Goal: Task Accomplishment & Management: Manage account settings

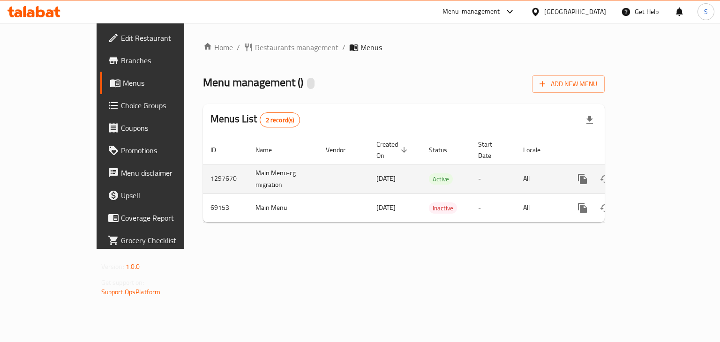
click at [656, 174] on icon "enhanced table" at bounding box center [650, 179] width 11 height 11
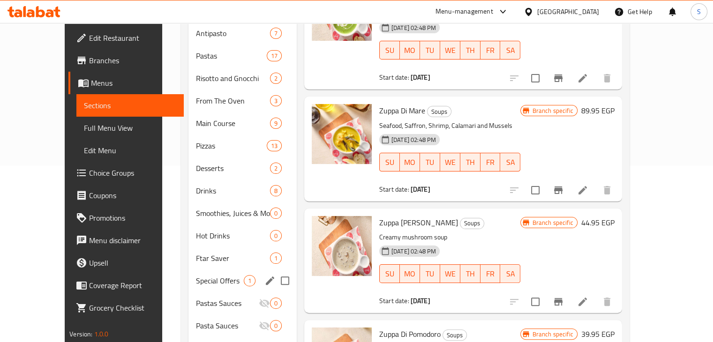
scroll to position [210, 0]
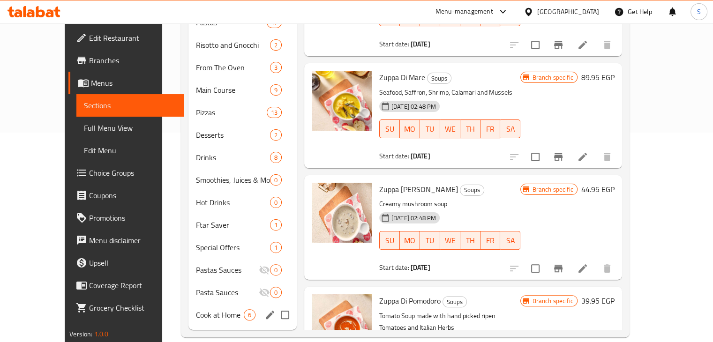
click at [189, 304] on div "Cook at Home 6" at bounding box center [243, 315] width 108 height 23
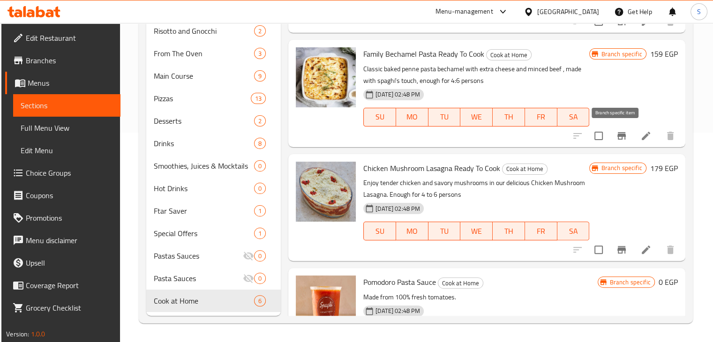
click at [618, 135] on icon "Branch-specific-item" at bounding box center [622, 136] width 8 height 8
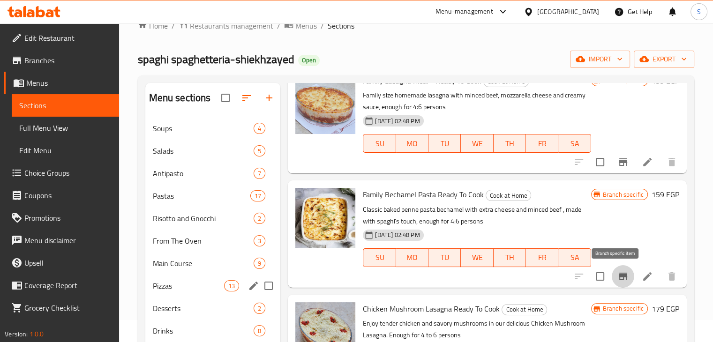
scroll to position [210, 0]
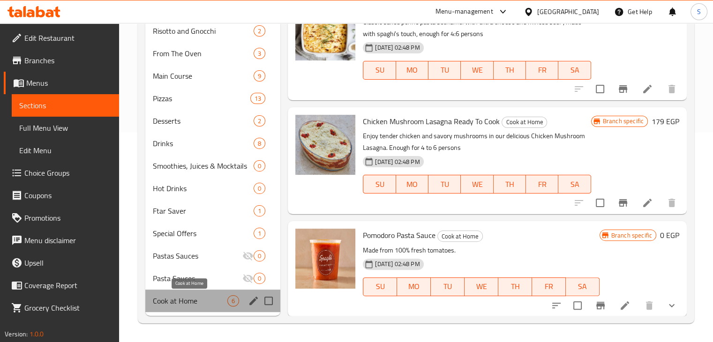
click at [195, 304] on span "Cook at Home" at bounding box center [190, 300] width 75 height 11
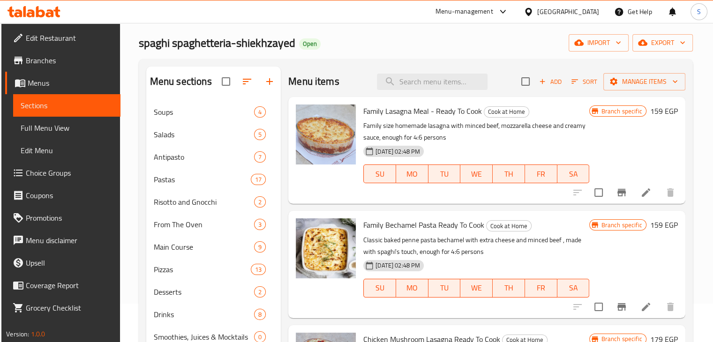
scroll to position [0, 0]
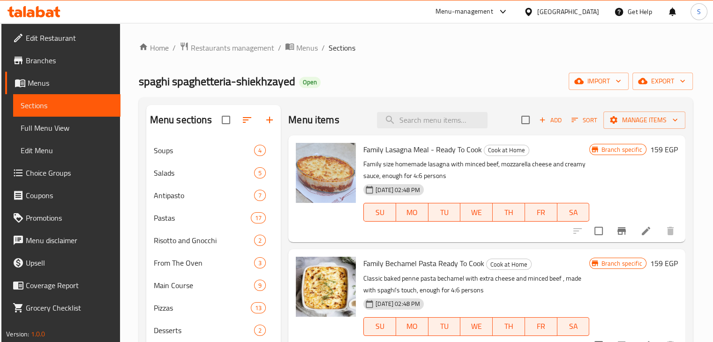
click at [152, 87] on span "spaghi spaghetteria-shiekhzayed" at bounding box center [217, 81] width 157 height 21
copy span "spaghi"
click at [250, 49] on span "Restaurants management" at bounding box center [232, 47] width 83 height 11
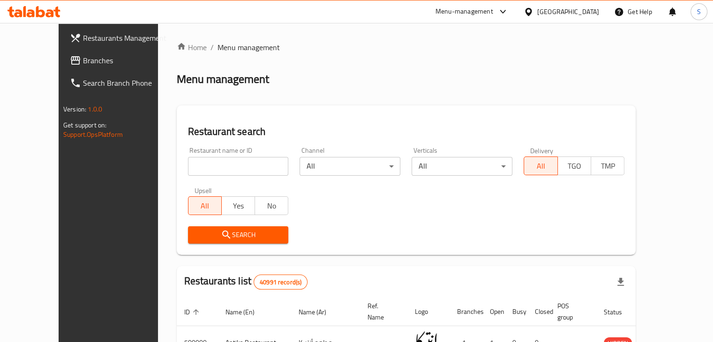
click at [219, 166] on div "Home / Menu management Menu management Restaurant search Restaurant name or ID …" at bounding box center [407, 332] width 460 height 581
click at [219, 166] on input "search" at bounding box center [238, 166] width 101 height 19
paste input "spaghi"
type input "spaghi"
click button "Search" at bounding box center [238, 235] width 101 height 17
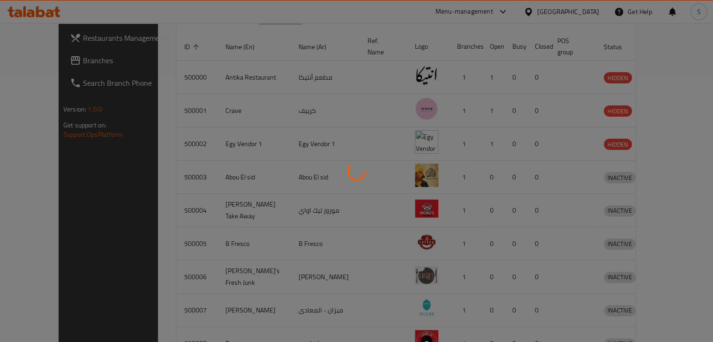
scroll to position [134, 0]
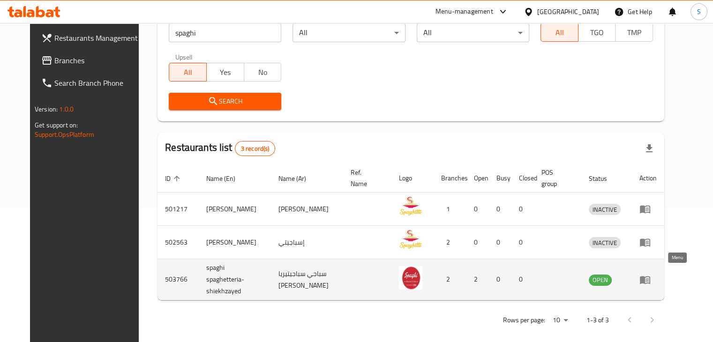
click at [651, 277] on icon "enhanced table" at bounding box center [645, 279] width 11 height 11
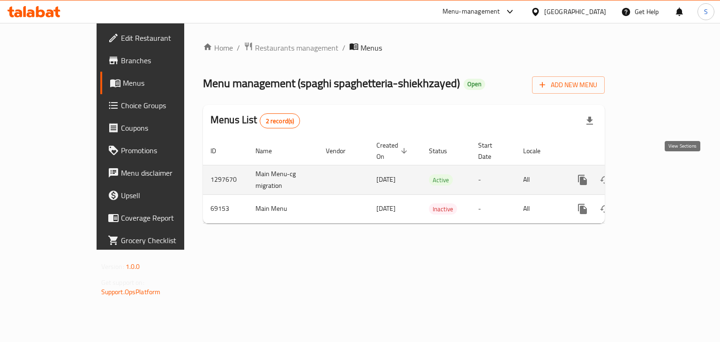
click at [656, 174] on icon "enhanced table" at bounding box center [650, 179] width 11 height 11
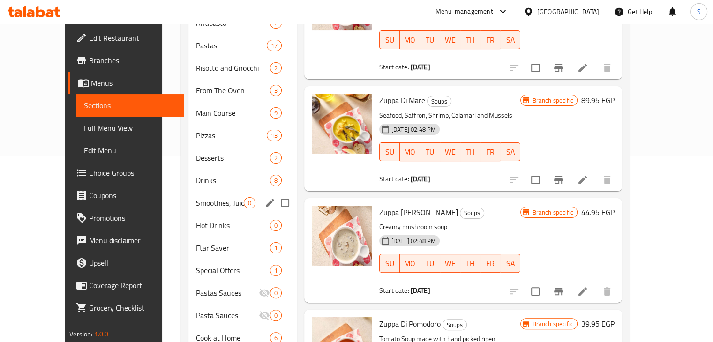
scroll to position [210, 0]
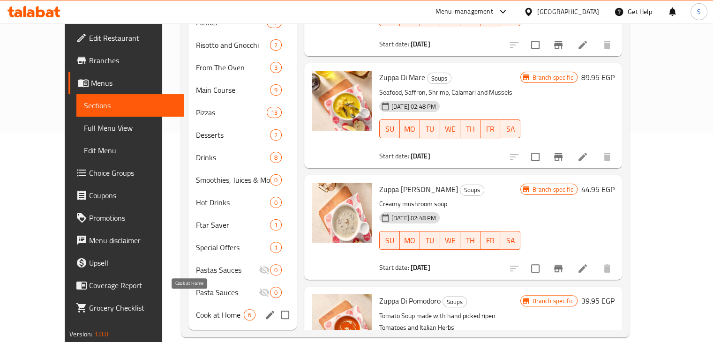
click at [196, 310] on span "Cook at Home" at bounding box center [220, 315] width 48 height 11
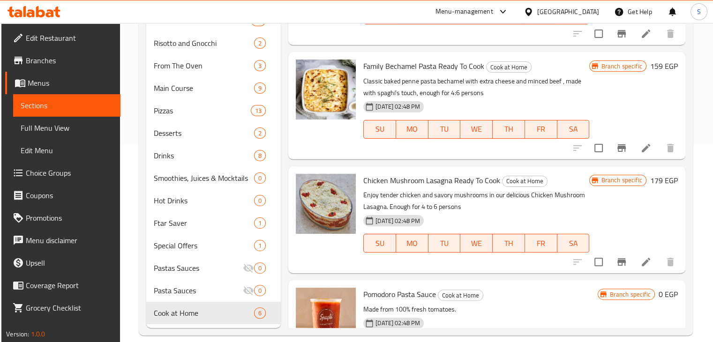
scroll to position [163, 0]
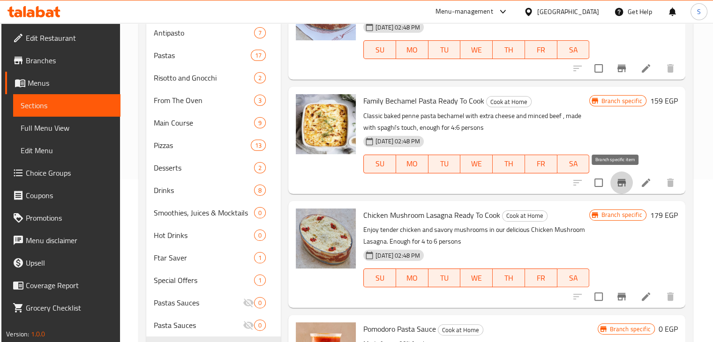
click at [618, 184] on icon "Branch-specific-item" at bounding box center [622, 183] width 8 height 8
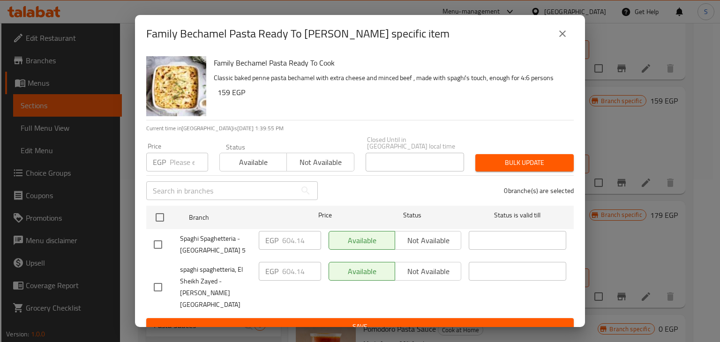
click at [213, 253] on div "Spaghi Spaghetteria - [GEOGRAPHIC_DATA] 5" at bounding box center [202, 244] width 105 height 35
click at [206, 248] on span "Spaghi Spaghetteria - [GEOGRAPHIC_DATA] 5" at bounding box center [215, 244] width 71 height 23
click at [214, 273] on span "spaghi spaghetteria, El Sheikh Zayed - [PERSON_NAME][GEOGRAPHIC_DATA]" at bounding box center [215, 287] width 71 height 47
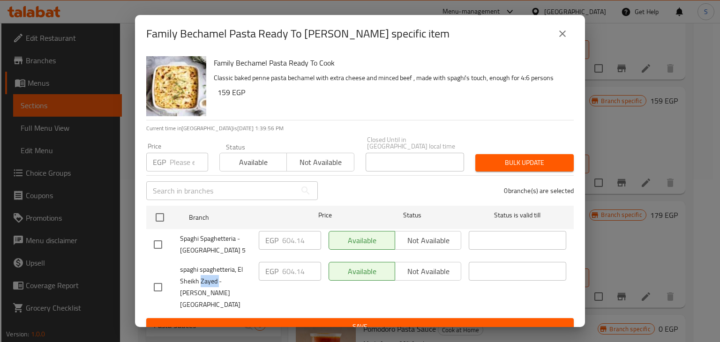
click at [214, 273] on span "spaghi spaghetteria, El Sheikh Zayed - [PERSON_NAME][GEOGRAPHIC_DATA]" at bounding box center [215, 287] width 71 height 47
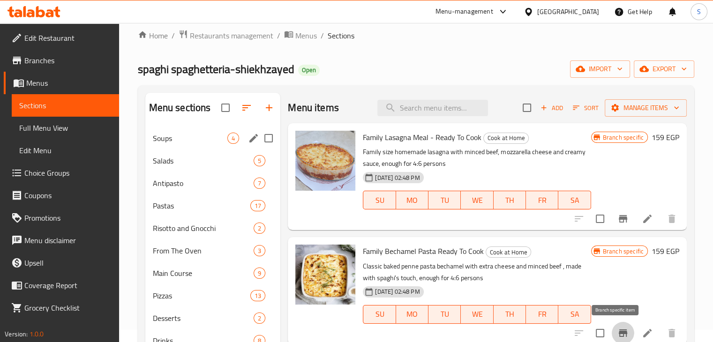
scroll to position [0, 0]
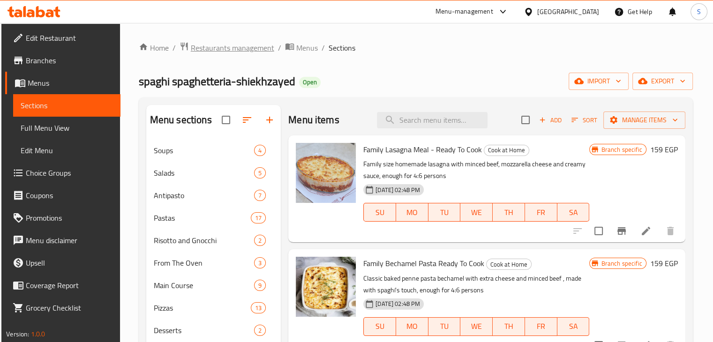
click at [238, 43] on span "Restaurants management" at bounding box center [232, 47] width 83 height 11
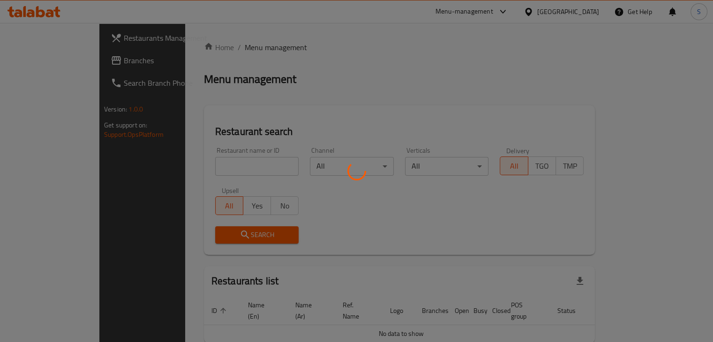
click at [227, 169] on div at bounding box center [356, 171] width 713 height 342
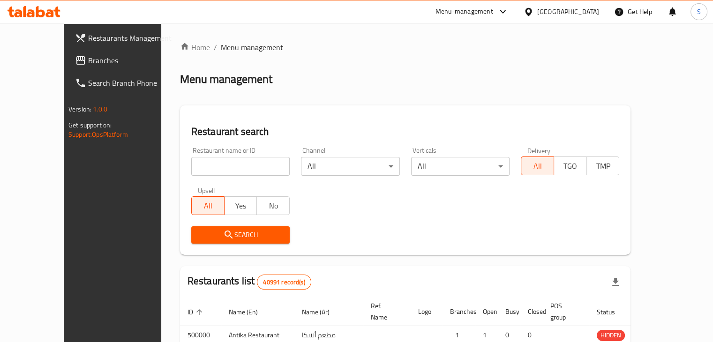
click at [227, 170] on div at bounding box center [356, 171] width 713 height 342
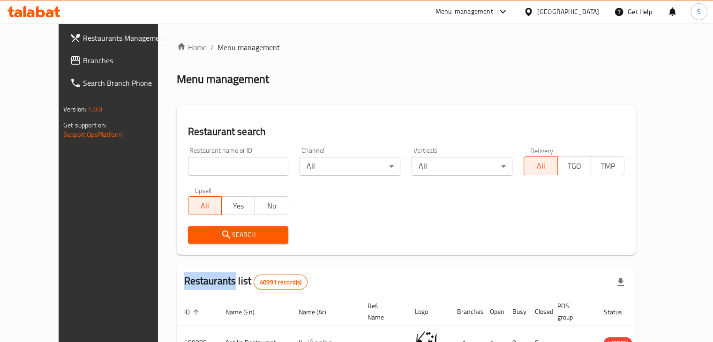
click at [227, 170] on input "search" at bounding box center [238, 166] width 101 height 19
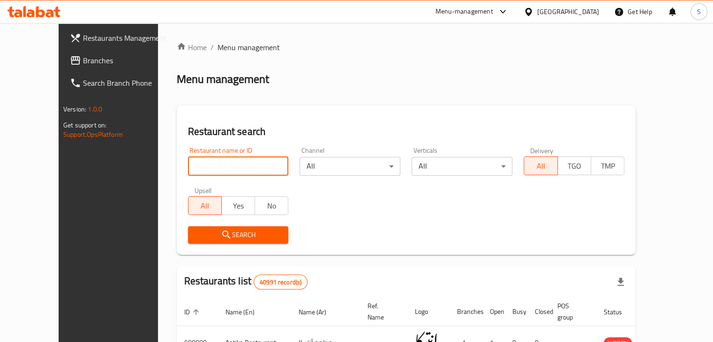
paste input "[PERSON_NAME]"
click button "Search" at bounding box center [238, 235] width 101 height 17
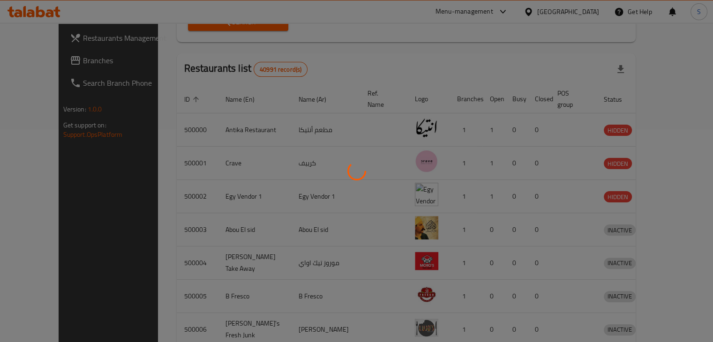
scroll to position [57, 0]
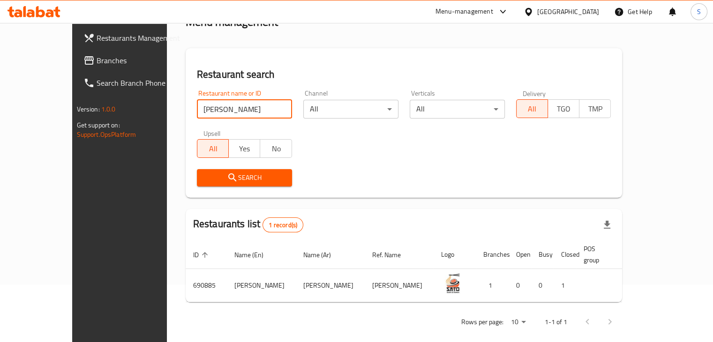
click at [225, 109] on input "[PERSON_NAME]" at bounding box center [244, 109] width 95 height 19
paste input "683404"
type input "683404"
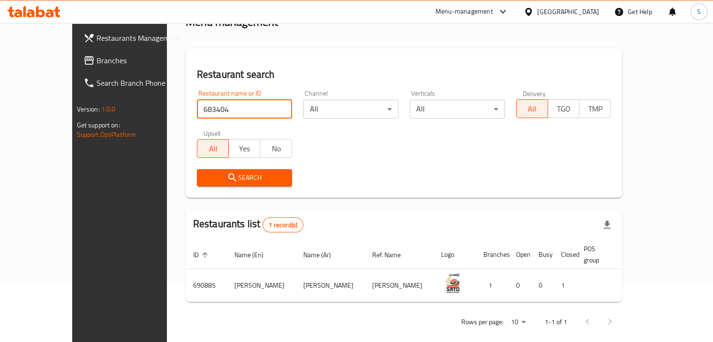
click button "Search" at bounding box center [244, 177] width 95 height 17
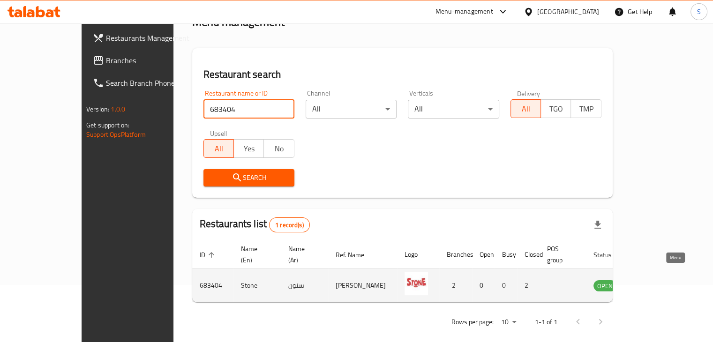
click at [654, 280] on icon "enhanced table" at bounding box center [648, 285] width 11 height 11
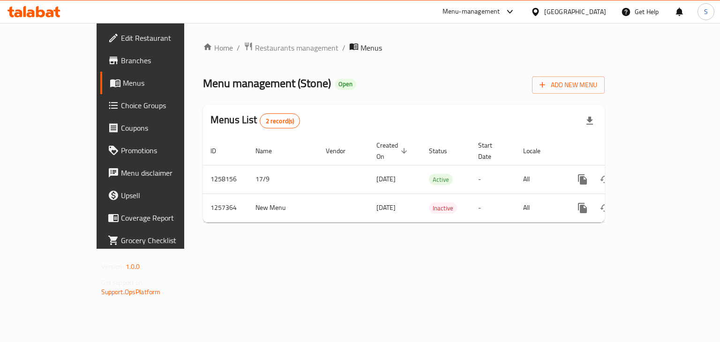
click at [121, 62] on span "Branches" at bounding box center [165, 60] width 89 height 11
